Goal: Navigation & Orientation: Find specific page/section

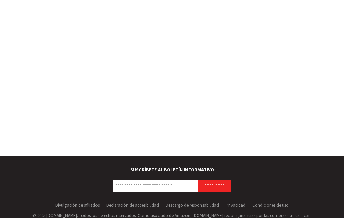
scroll to position [1300, 0]
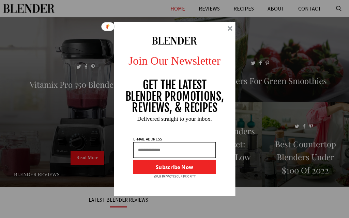
click at [226, 26] on div at bounding box center [175, 109] width 122 height 174
click at [229, 28] on div at bounding box center [229, 28] width 5 height 5
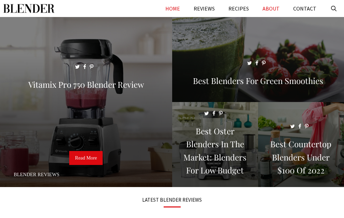
click at [277, 9] on link "ABOUT" at bounding box center [270, 8] width 31 height 17
